Goal: Check status: Check status

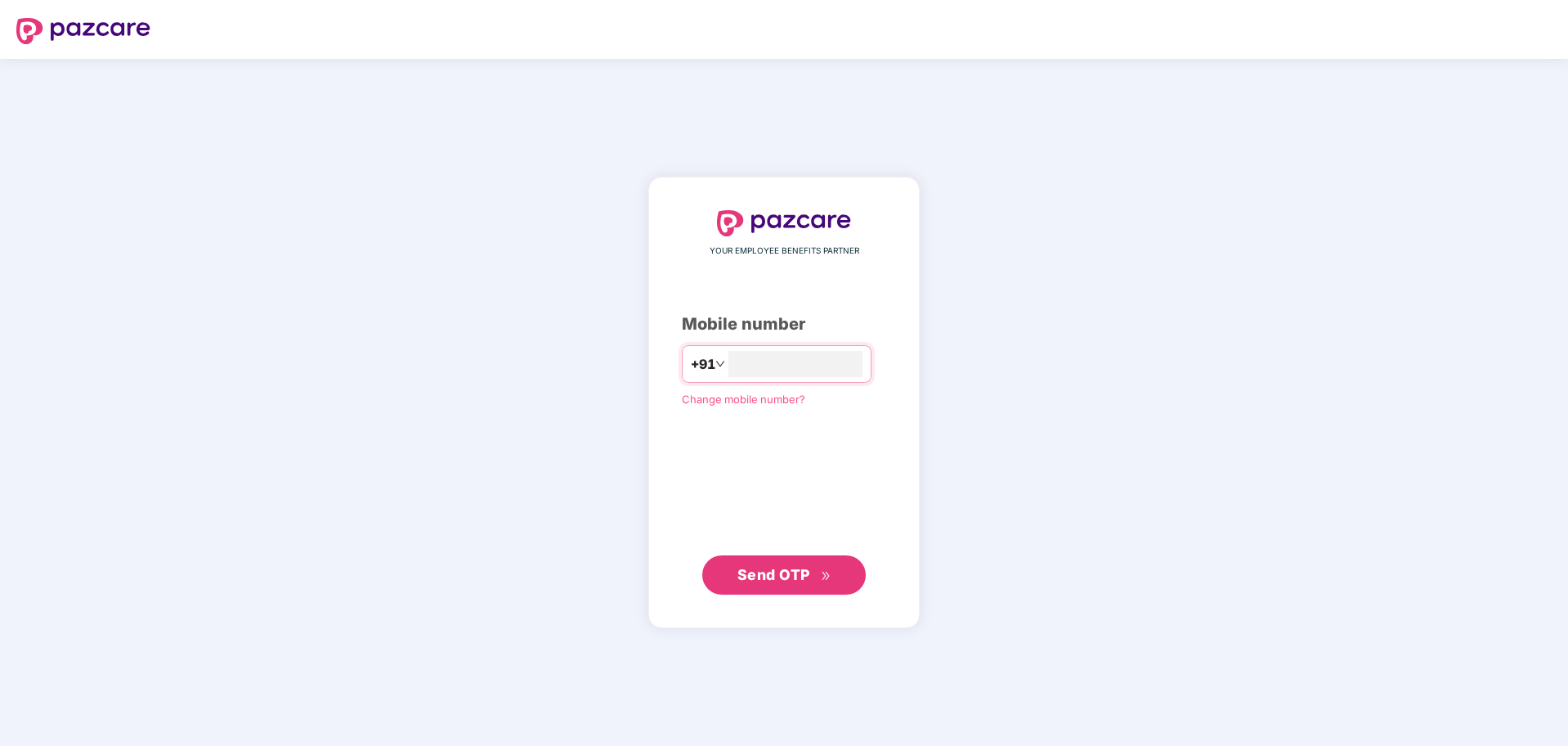
type input "*"
type input "**********"
click at [815, 580] on span "Send OTP" at bounding box center [784, 574] width 94 height 23
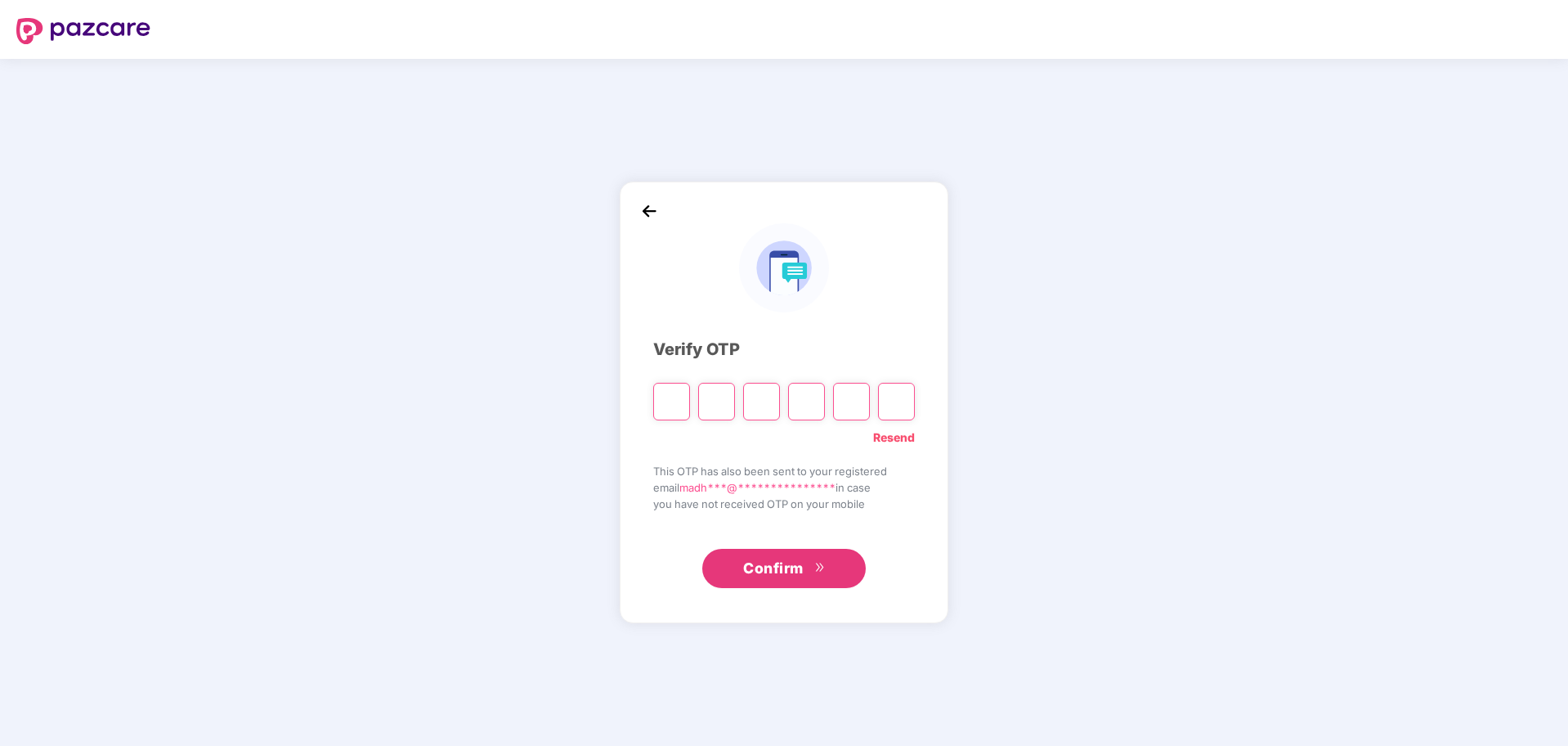
type input "*"
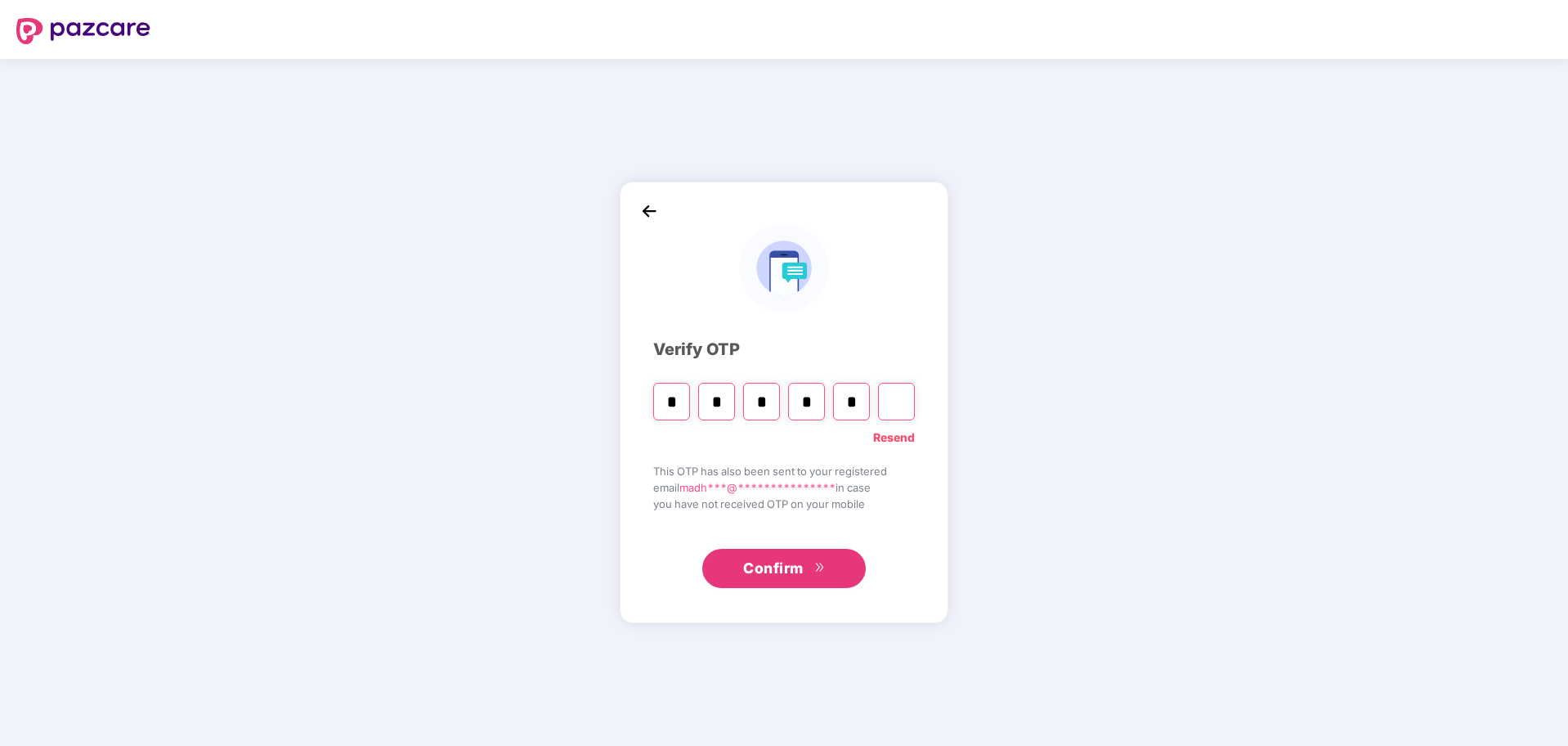
type input "*"
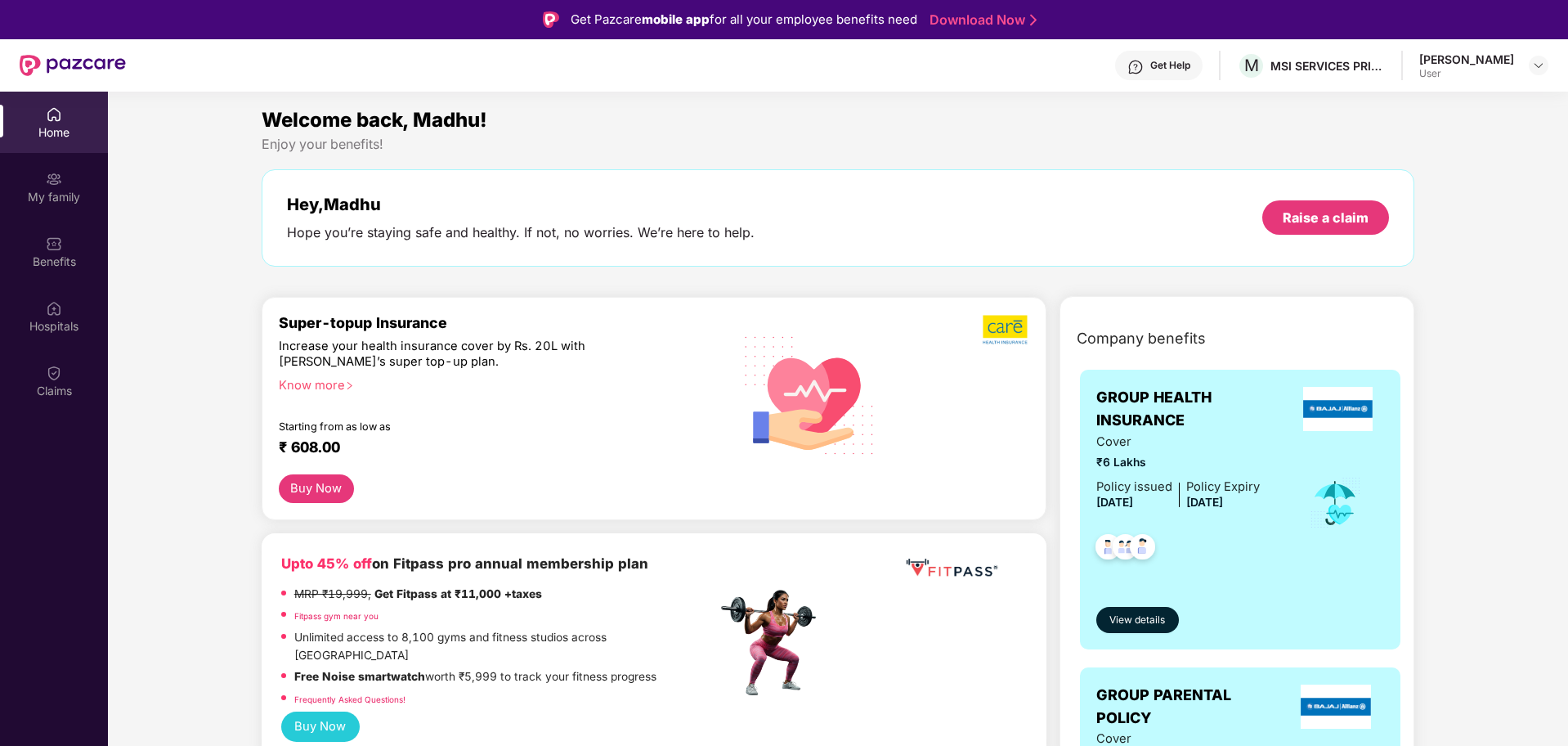
click at [1179, 59] on div "Get Help" at bounding box center [1158, 66] width 87 height 29
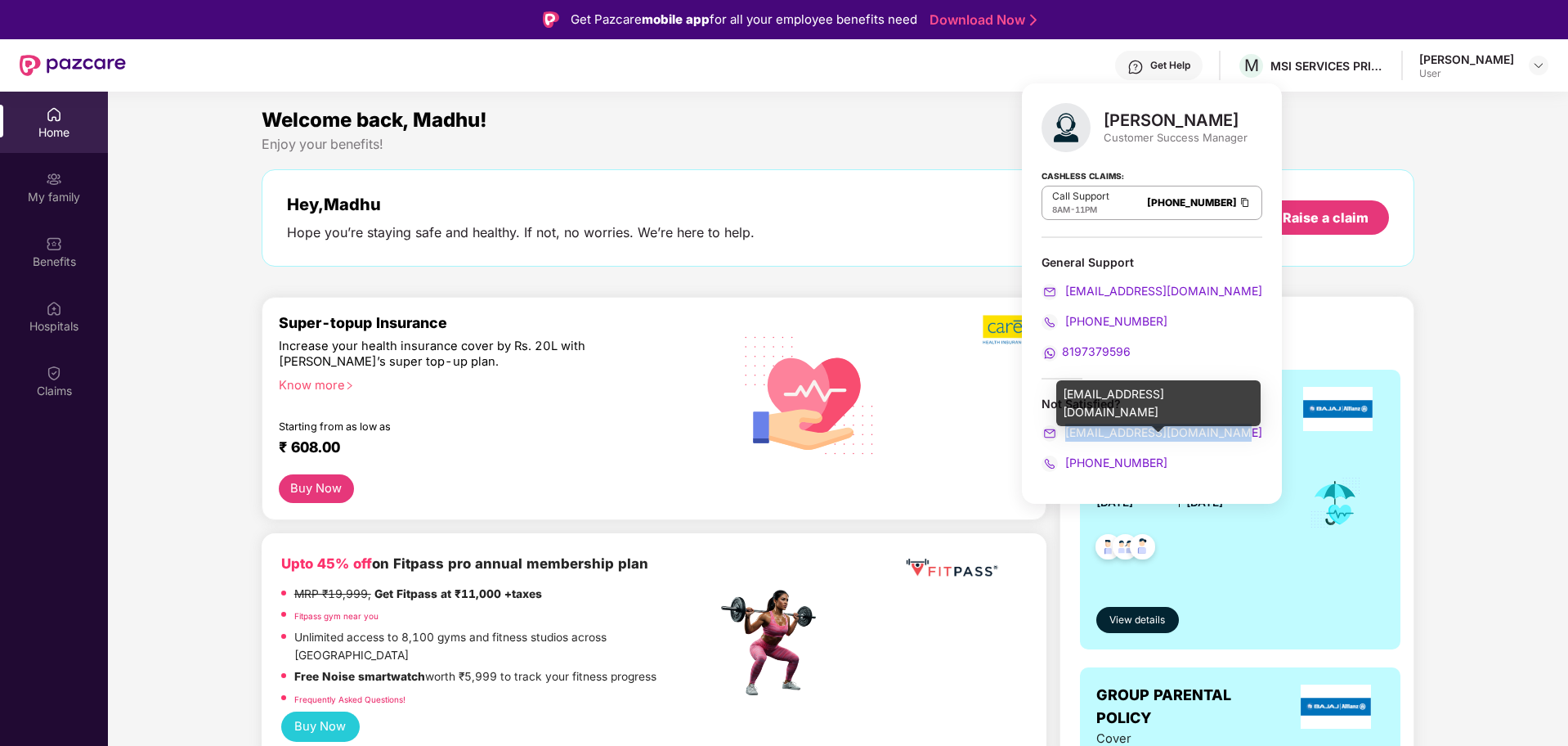
drag, startPoint x: 1234, startPoint y: 435, endPoint x: 1065, endPoint y: 441, distance: 169.1
click at [1065, 441] on div "marrisha.gupta@pazcare.com" at bounding box center [1152, 432] width 221 height 18
copy span "marrisha.gupta@pazcare.com"
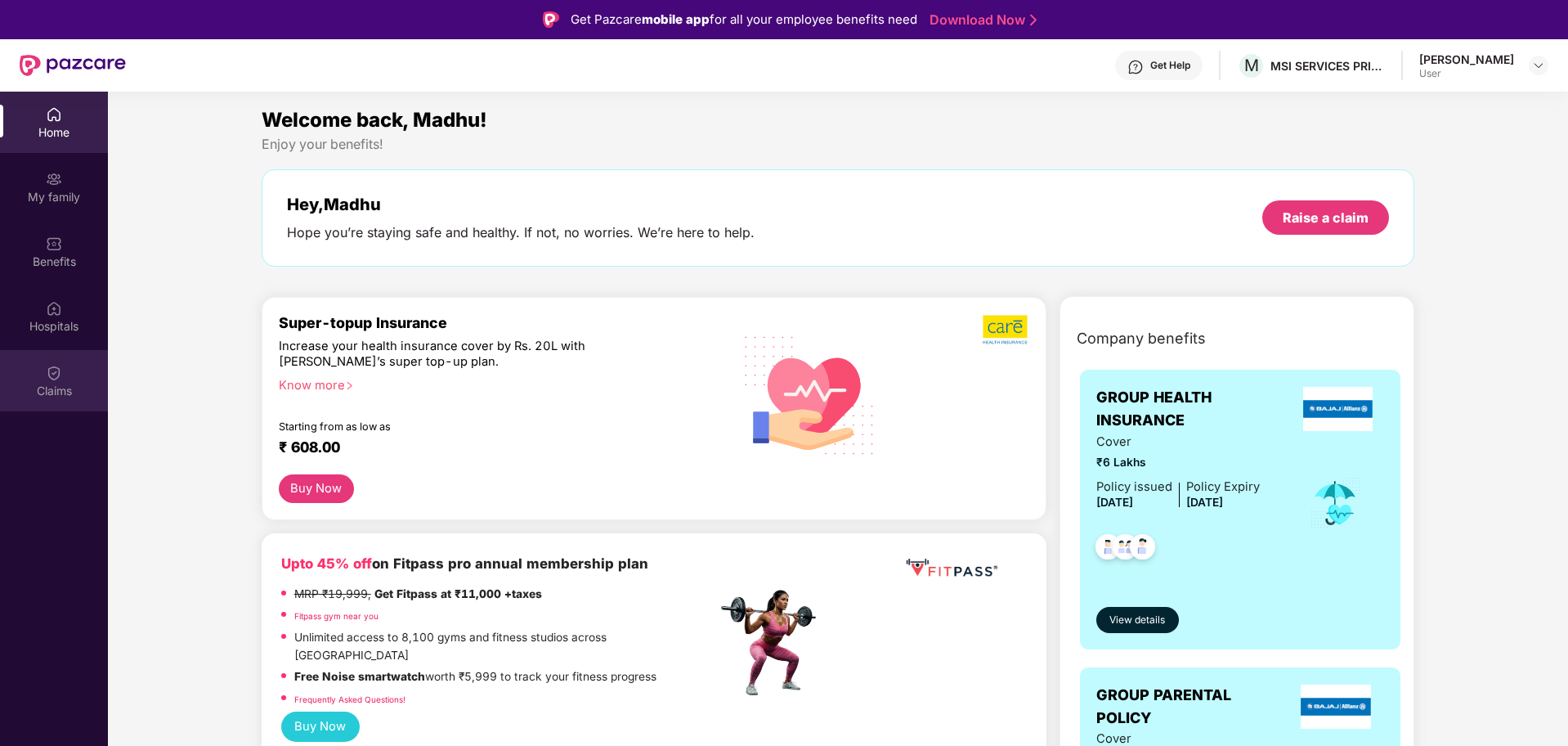
click at [73, 398] on div "Claims" at bounding box center [53, 391] width 108 height 16
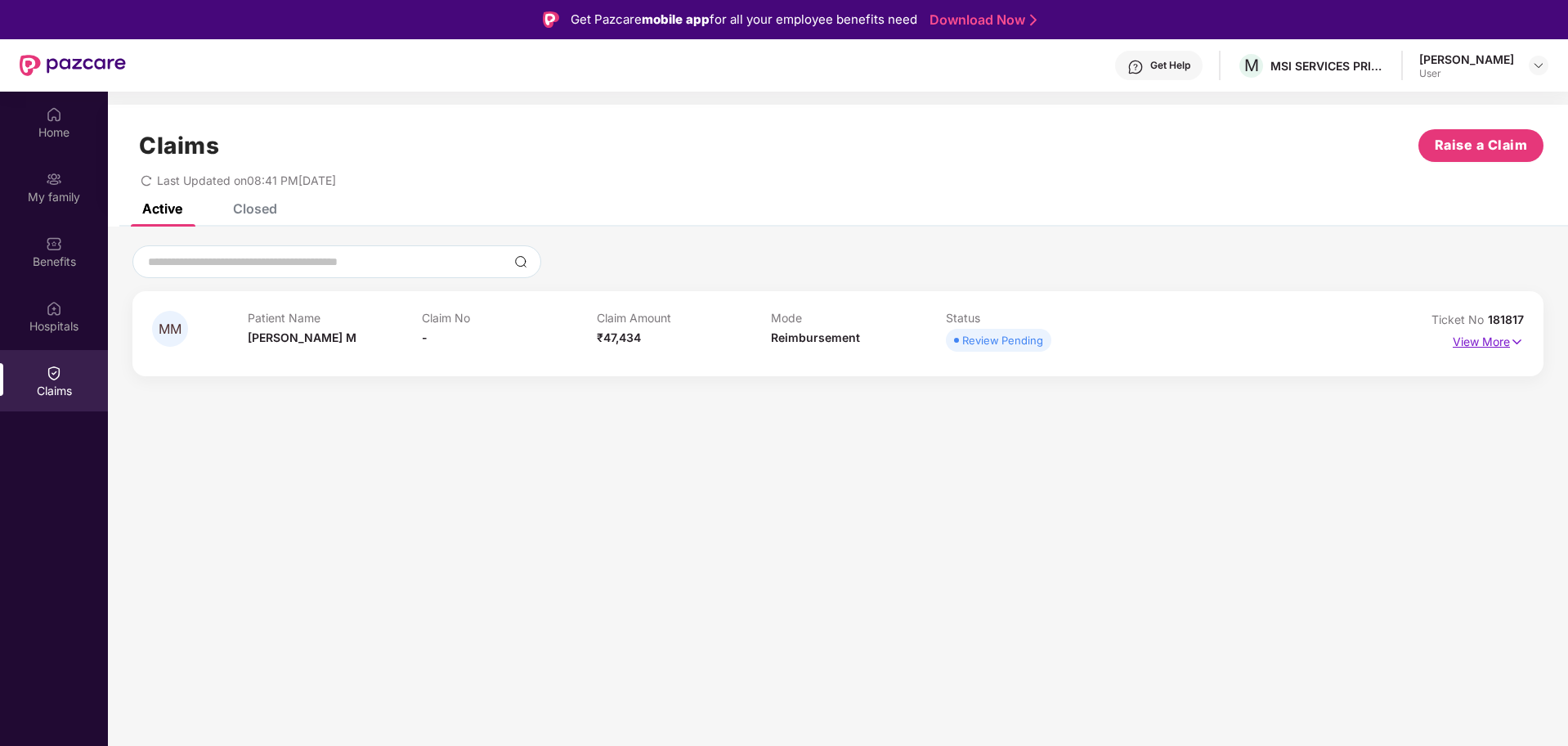
click at [1495, 344] on p "View More" at bounding box center [1489, 340] width 71 height 22
